Goal: Task Accomplishment & Management: Manage account settings

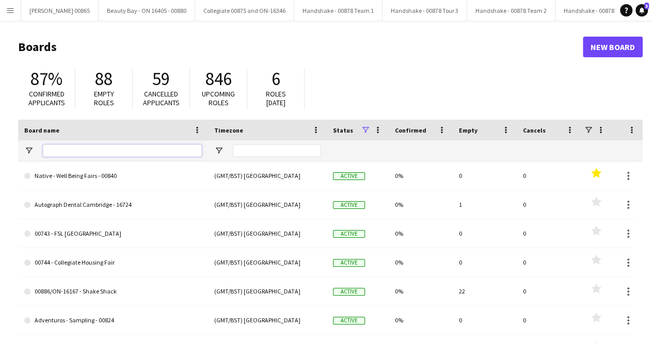
click at [75, 151] on input "Board name Filter Input" at bounding box center [122, 151] width 159 height 12
click at [16, 14] on button "Menu" at bounding box center [10, 10] width 21 height 21
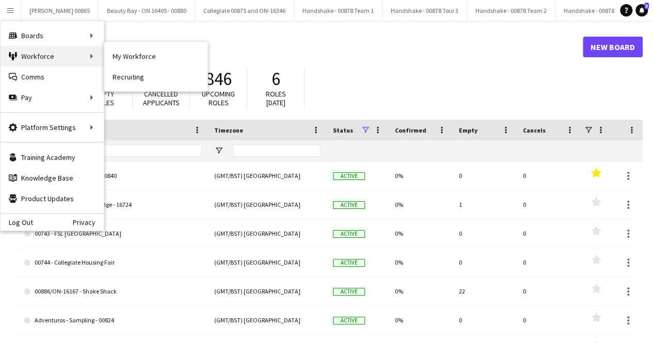
click at [86, 60] on div "Workforce Workforce" at bounding box center [52, 56] width 103 height 21
click at [96, 53] on div "Workforce Workforce" at bounding box center [52, 56] width 103 height 21
click at [148, 56] on link "My Workforce" at bounding box center [155, 56] width 103 height 21
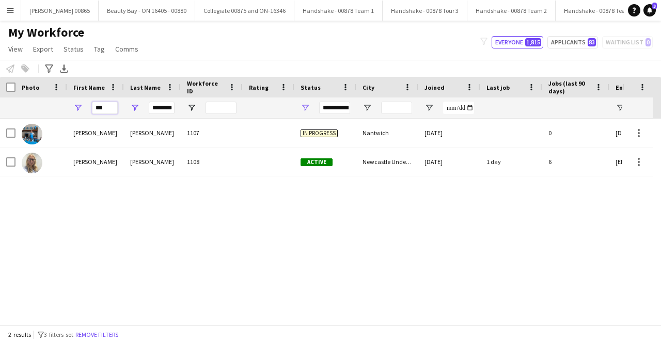
click at [106, 109] on input "***" at bounding box center [105, 108] width 26 height 12
type input "*****"
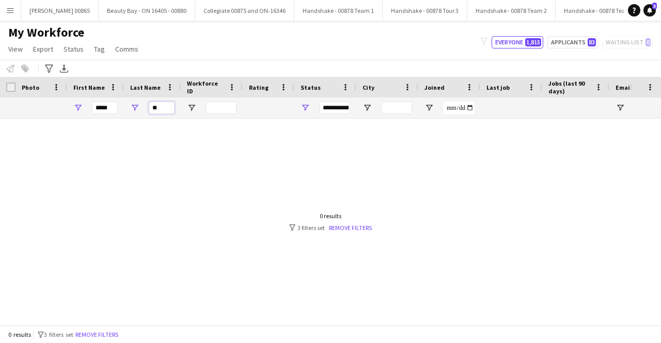
type input "*"
type input "**********"
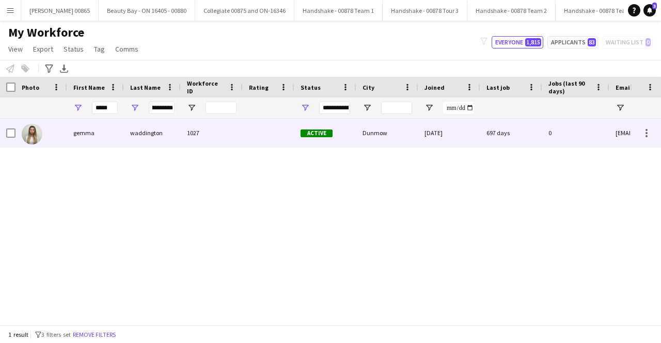
scroll to position [0, 0]
click at [79, 142] on div "gemma" at bounding box center [95, 133] width 57 height 28
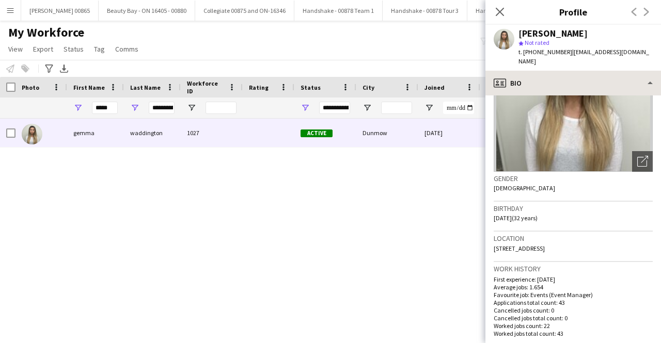
scroll to position [59, 0]
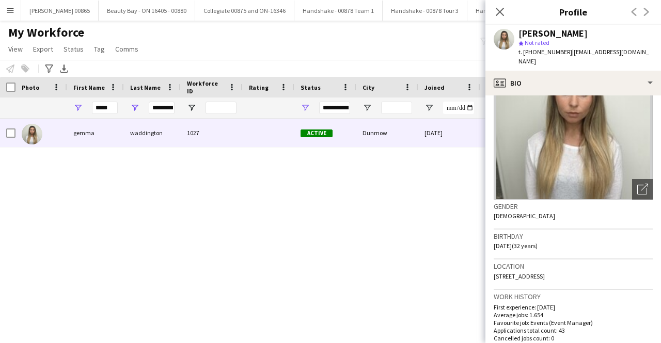
click at [646, 11] on div "Previous Next" at bounding box center [639, 12] width 41 height 24
click at [643, 14] on div "Previous Next" at bounding box center [639, 12] width 41 height 24
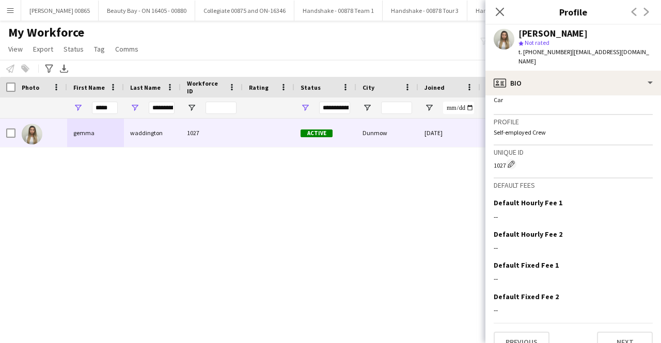
scroll to position [472, 0]
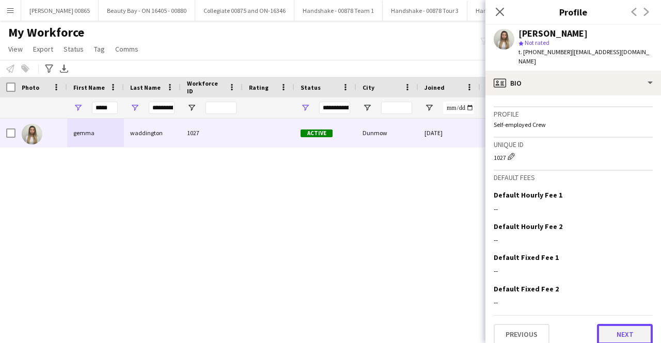
click at [621, 329] on button "Next" at bounding box center [625, 334] width 56 height 21
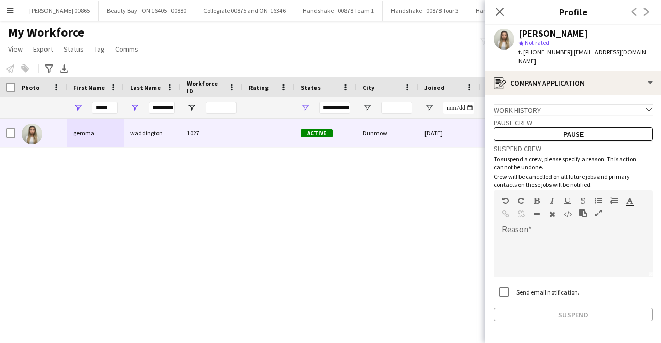
scroll to position [26, 0]
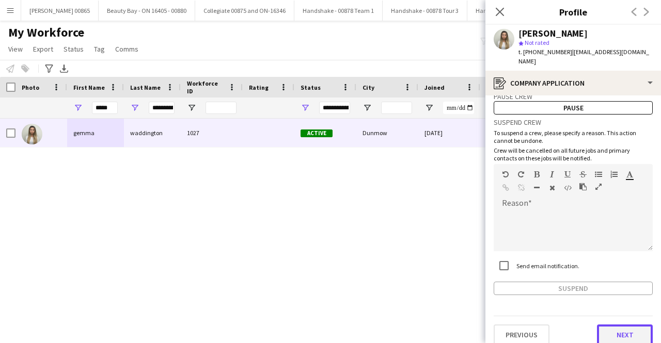
click at [612, 327] on button "Next" at bounding box center [625, 335] width 56 height 21
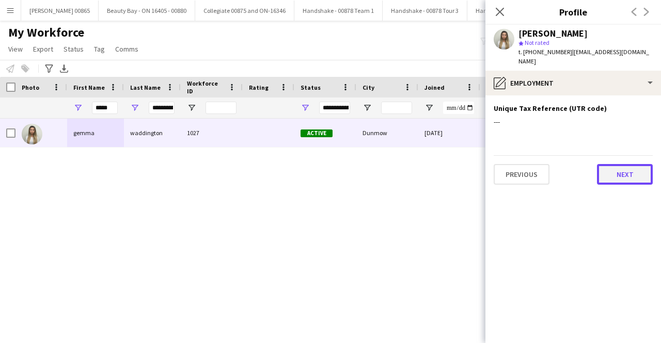
click at [644, 174] on button "Next" at bounding box center [625, 174] width 56 height 21
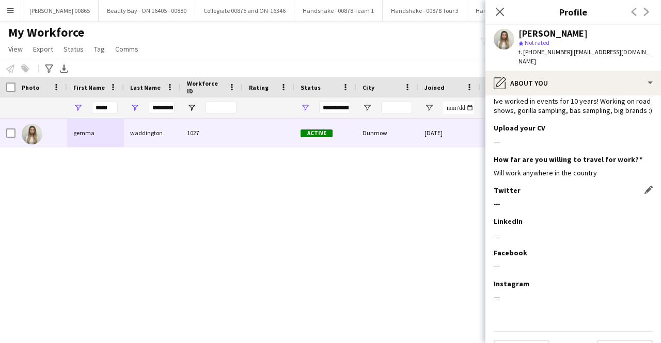
scroll to position [45, 0]
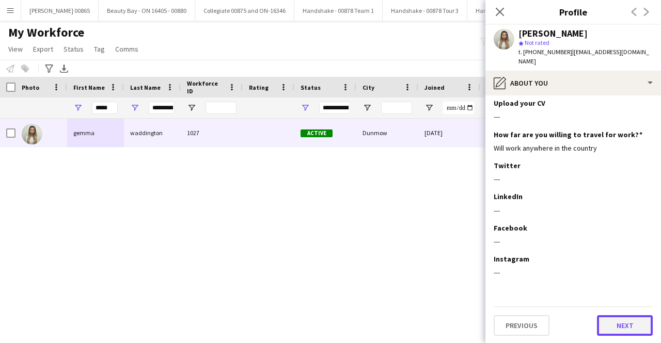
click at [618, 315] on button "Next" at bounding box center [625, 325] width 56 height 21
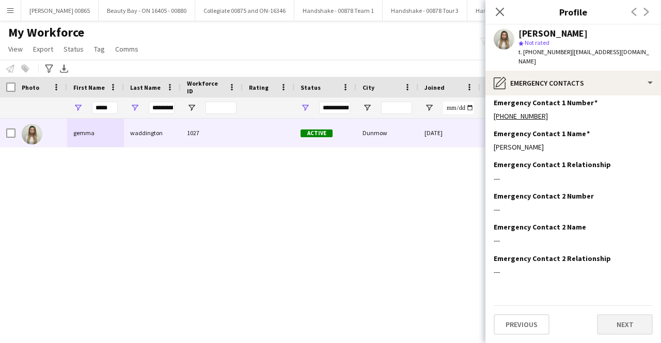
scroll to position [0, 0]
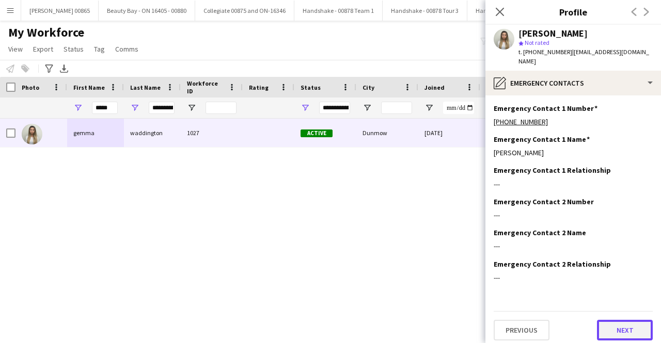
click at [612, 320] on button "Next" at bounding box center [625, 330] width 56 height 21
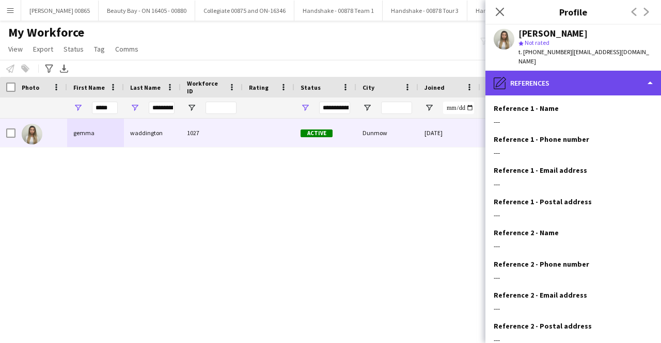
click at [566, 71] on div "pencil4 References" at bounding box center [572, 83] width 175 height 25
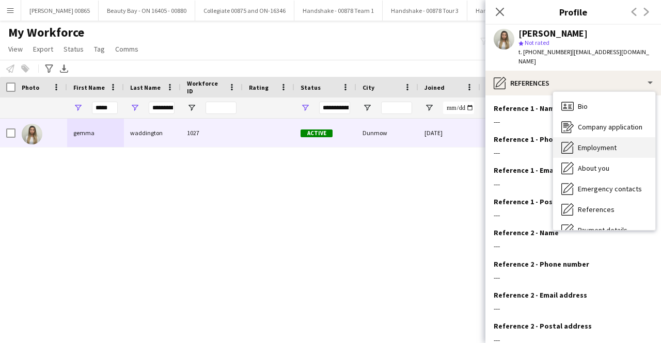
click at [605, 143] on span "Employment" at bounding box center [597, 147] width 39 height 9
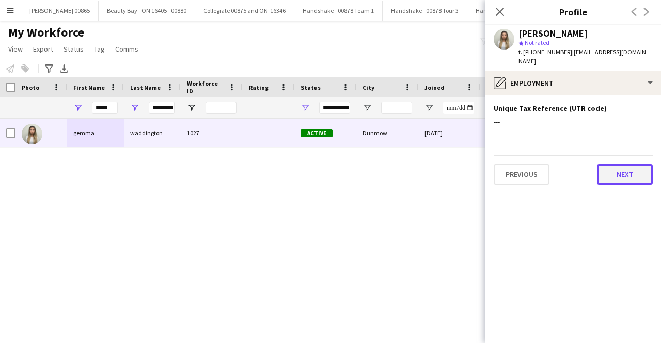
click at [615, 164] on button "Next" at bounding box center [625, 174] width 56 height 21
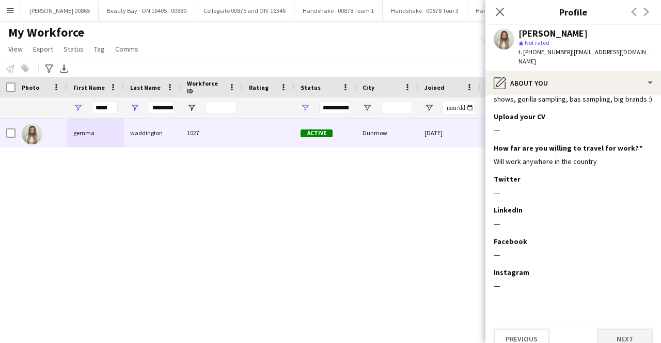
scroll to position [45, 0]
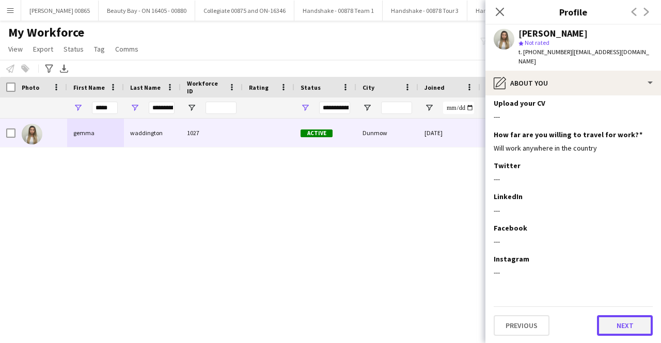
click at [605, 327] on button "Next" at bounding box center [625, 325] width 56 height 21
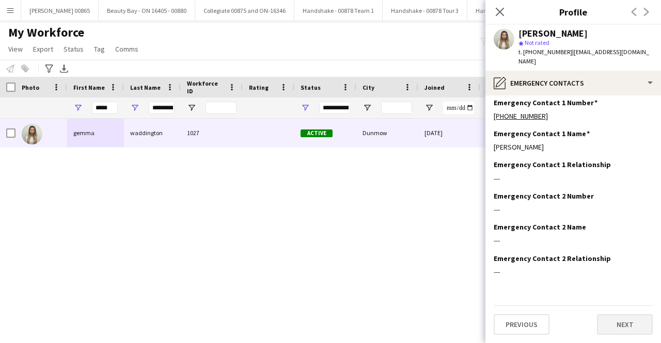
scroll to position [0, 0]
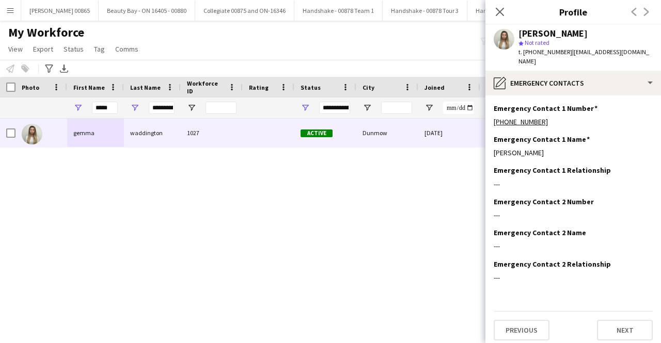
click at [613, 332] on app-section-data-types "Emergency Contact 1 Number Edit this field [PHONE_NUMBER] Emergency Contact 1 N…" at bounding box center [572, 219] width 175 height 248
click at [614, 322] on button "Next" at bounding box center [625, 330] width 56 height 21
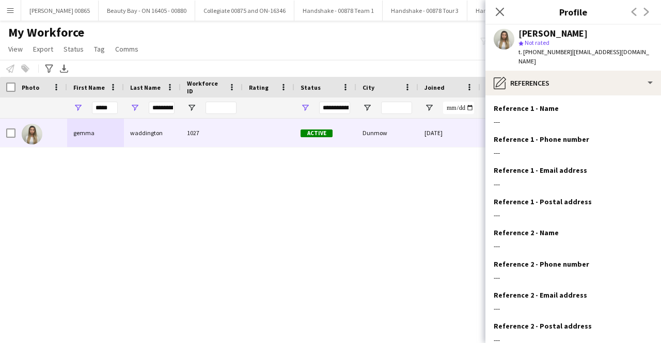
click at [15, 11] on button "Menu" at bounding box center [10, 10] width 21 height 21
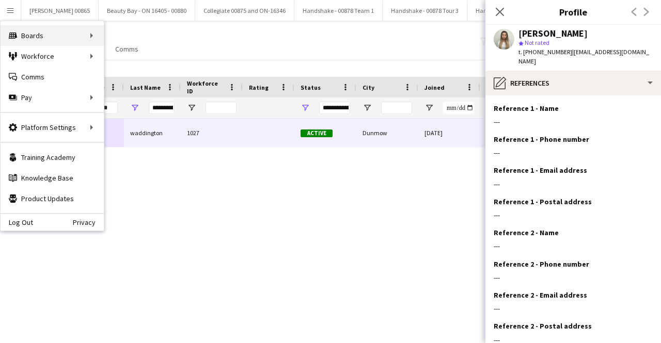
click at [93, 30] on div "Boards Boards" at bounding box center [52, 35] width 103 height 21
click at [77, 31] on div "Boards Boards" at bounding box center [52, 35] width 103 height 21
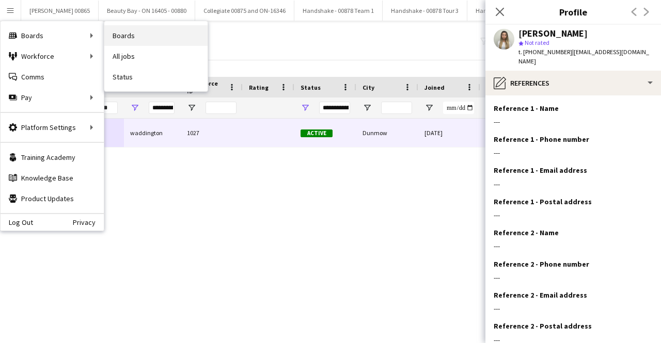
click at [111, 33] on link "Boards" at bounding box center [155, 35] width 103 height 21
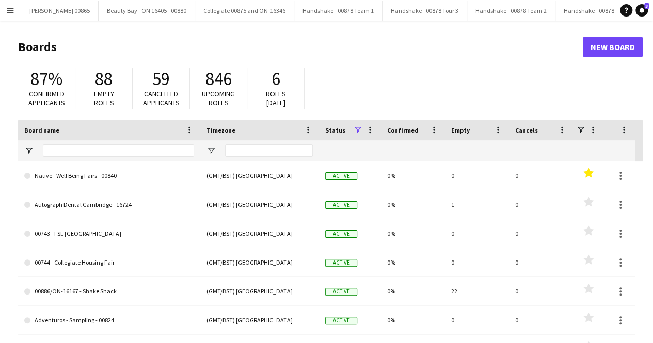
click at [132, 164] on link "Native - Well Being Fairs - 00840" at bounding box center [109, 176] width 170 height 29
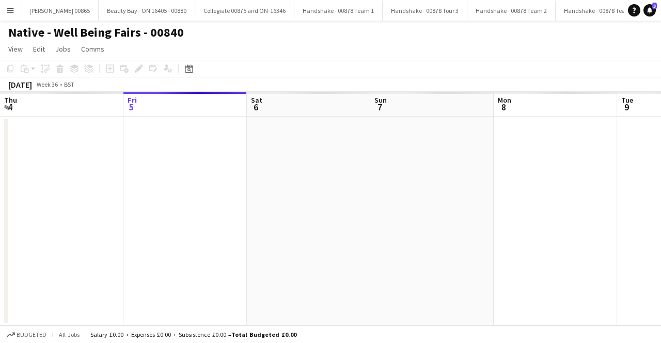
scroll to position [0, 1021]
click at [12, 12] on app-icon "Menu" at bounding box center [10, 10] width 8 height 8
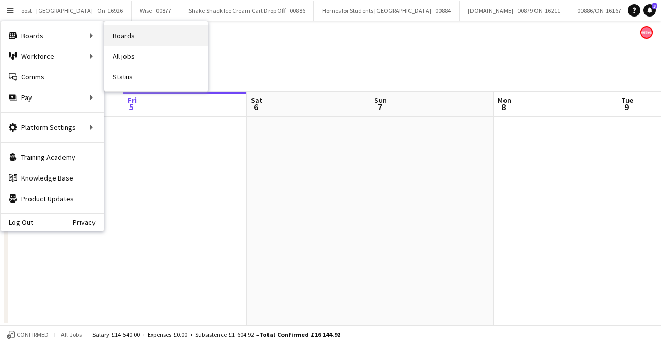
click at [131, 32] on link "Boards" at bounding box center [155, 35] width 103 height 21
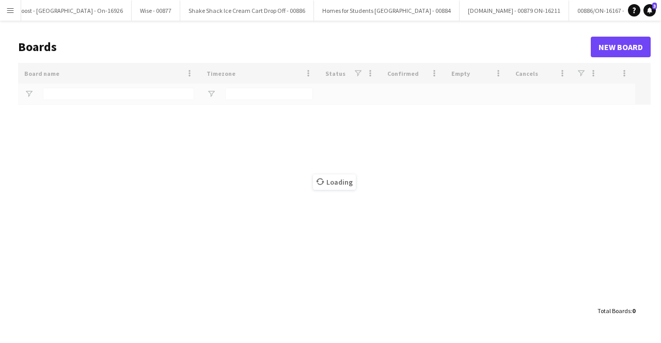
scroll to position [0, 1019]
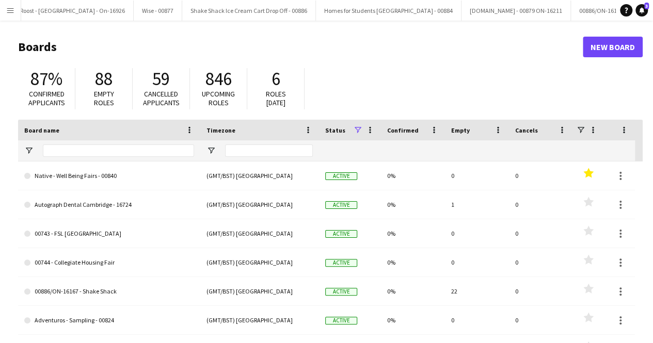
click at [85, 141] on div at bounding box center [118, 150] width 151 height 21
click at [91, 150] on input "Board name Filter Input" at bounding box center [118, 151] width 151 height 12
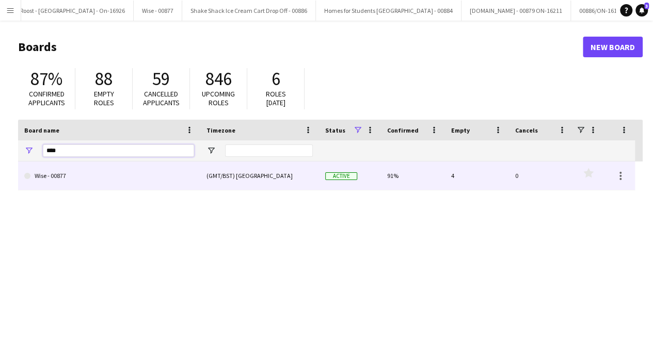
type input "****"
click at [98, 178] on link "Wise - 00877" at bounding box center [109, 176] width 170 height 29
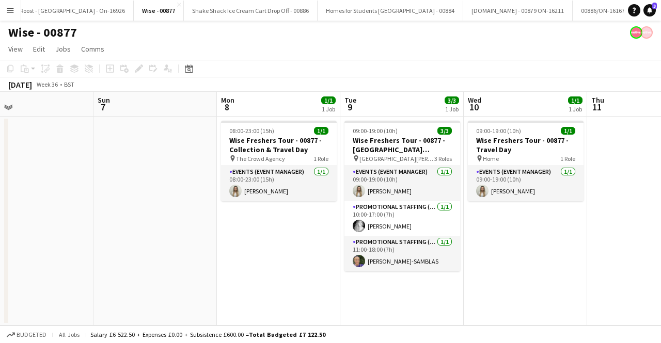
scroll to position [0, 375]
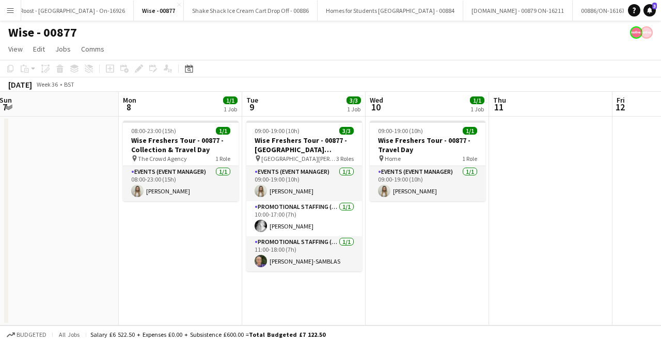
drag, startPoint x: 450, startPoint y: 217, endPoint x: 160, endPoint y: 217, distance: 289.5
click at [160, 217] on app-calendar-viewport "Thu 4 Fri 5 Sat 6 Sun 7 Mon 8 1/1 1 Job Tue 9 3/3 1 Job Wed 10 1/1 1 Job Thu 11…" at bounding box center [330, 209] width 661 height 234
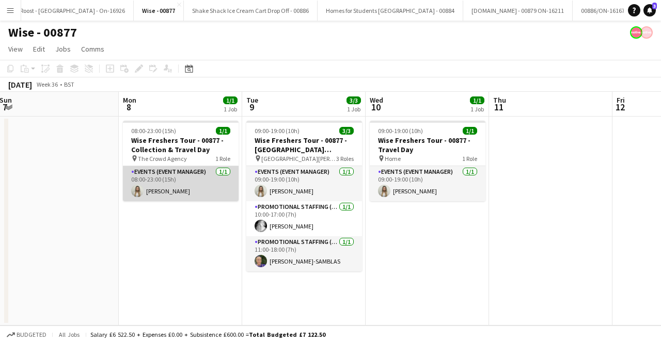
click at [172, 193] on app-card-role "Events (Event Manager) [DATE] 08:00-23:00 (15h) [PERSON_NAME]" at bounding box center [181, 183] width 116 height 35
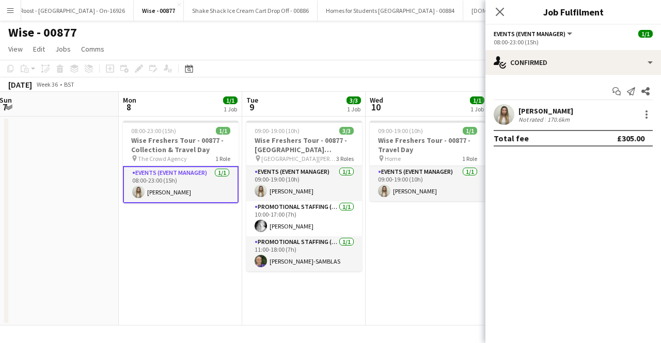
click at [549, 104] on div "[PERSON_NAME] Not rated 170.6km" at bounding box center [572, 114] width 175 height 21
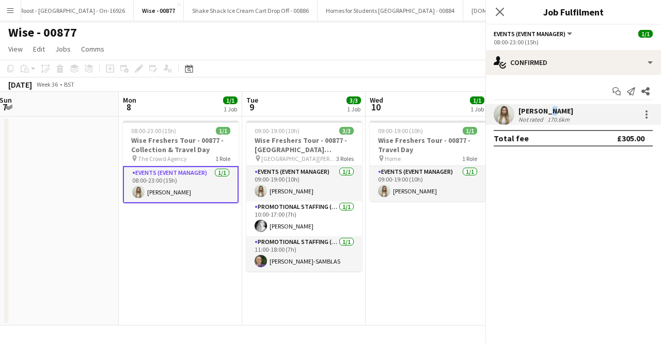
click at [551, 112] on div "[PERSON_NAME]" at bounding box center [545, 110] width 55 height 9
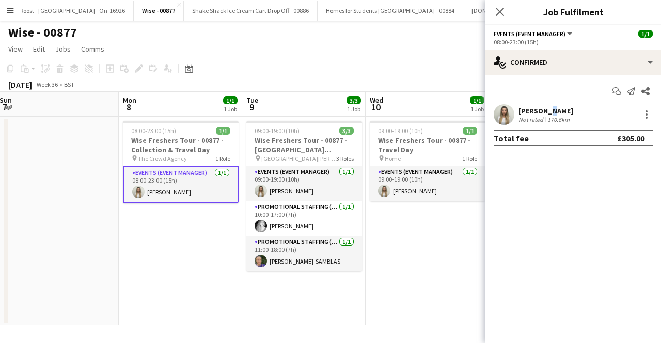
click at [551, 114] on div "[PERSON_NAME]" at bounding box center [545, 110] width 55 height 9
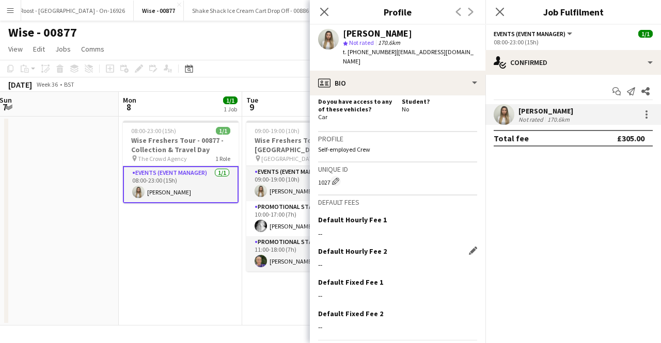
scroll to position [472, 0]
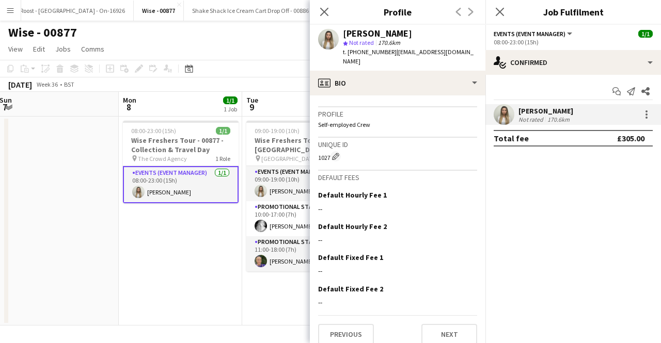
click at [104, 276] on app-date-cell at bounding box center [56, 221] width 123 height 209
